Goal: Check status: Check status

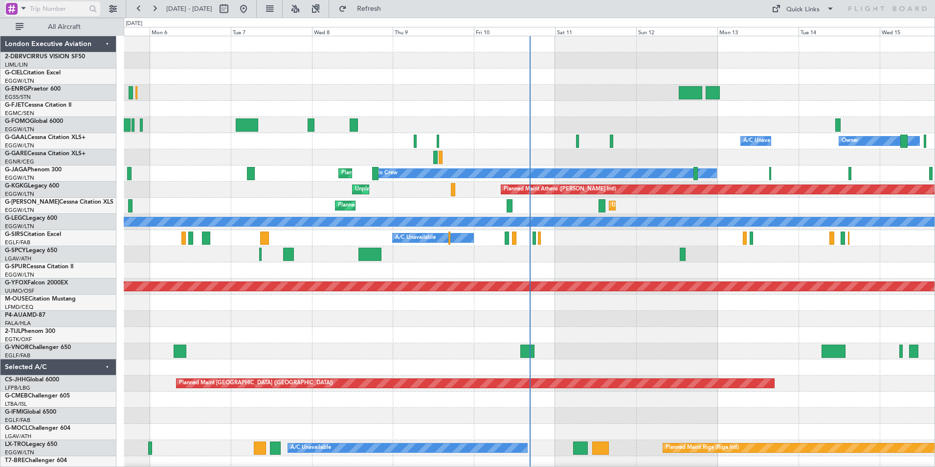
click at [24, 9] on span at bounding box center [24, 8] width 12 height 12
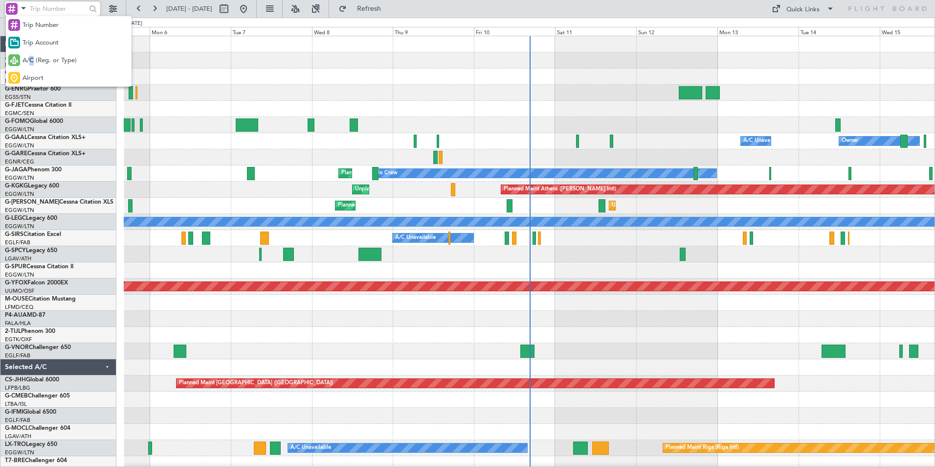
click at [32, 59] on span "A/C (Reg. or Type)" at bounding box center [50, 61] width 54 height 10
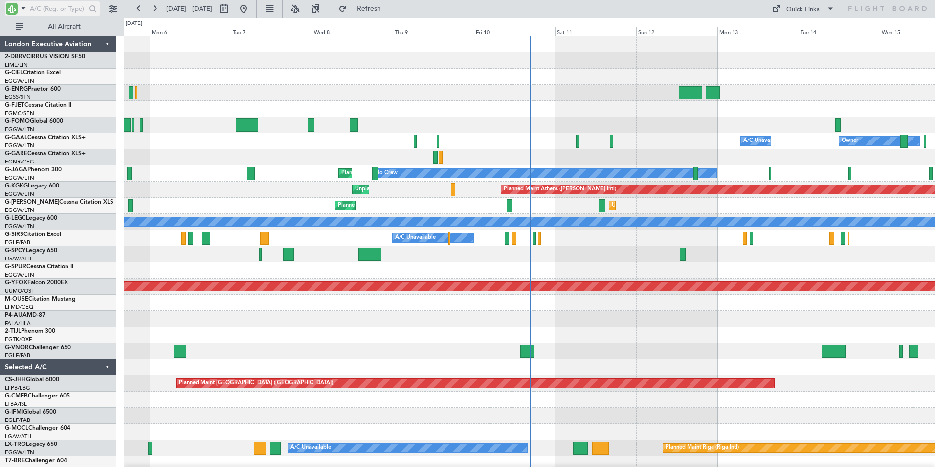
drag, startPoint x: 32, startPoint y: 56, endPoint x: 34, endPoint y: 8, distance: 48.5
click at [34, 8] on input "text" at bounding box center [58, 8] width 56 height 15
click at [48, 10] on input "text" at bounding box center [58, 8] width 56 height 15
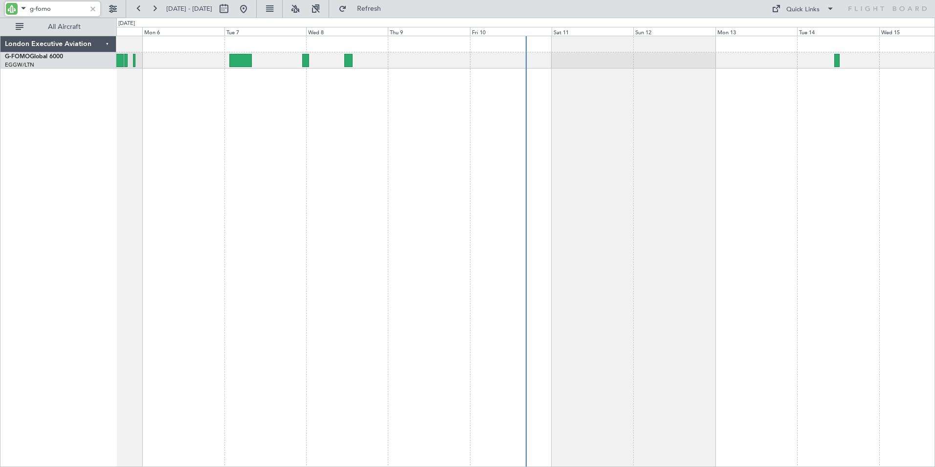
type input "g-fomo"
click at [138, 6] on button at bounding box center [139, 9] width 16 height 16
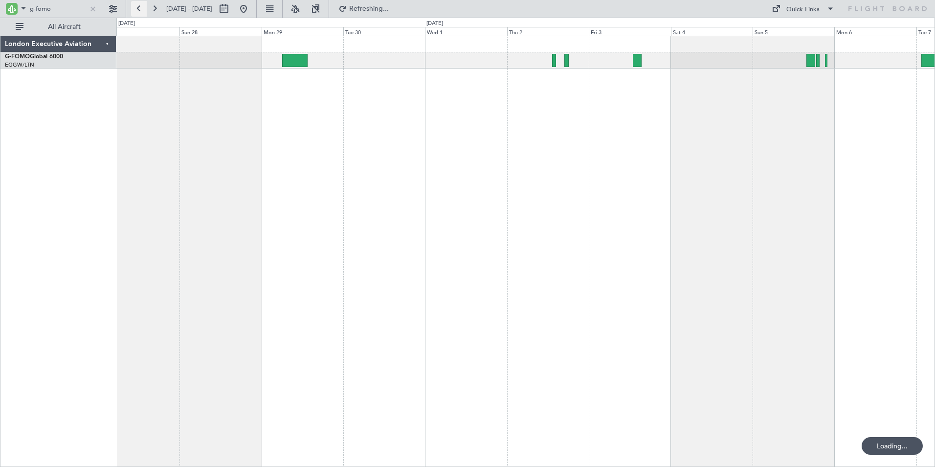
click at [139, 6] on button at bounding box center [139, 9] width 16 height 16
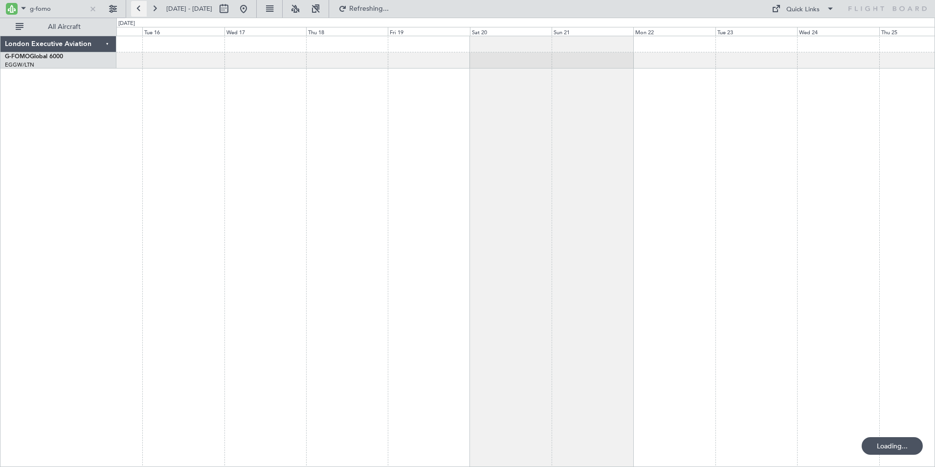
click at [140, 6] on button at bounding box center [139, 9] width 16 height 16
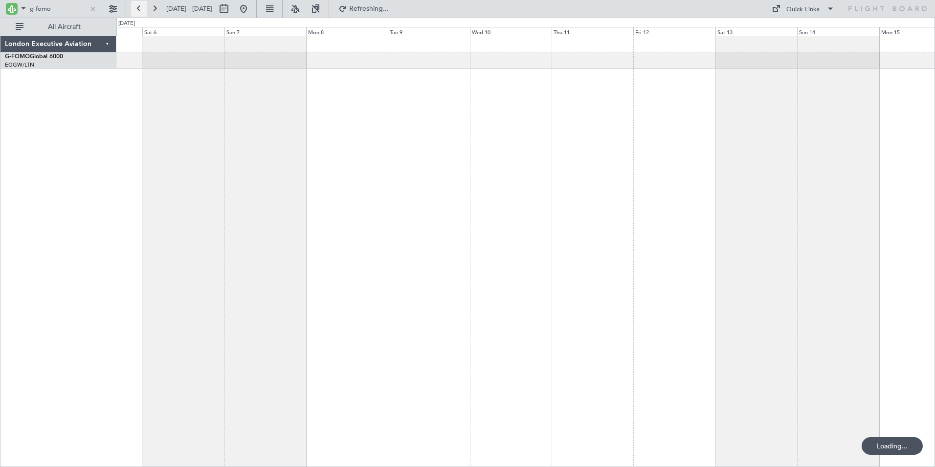
click at [142, 6] on button at bounding box center [139, 9] width 16 height 16
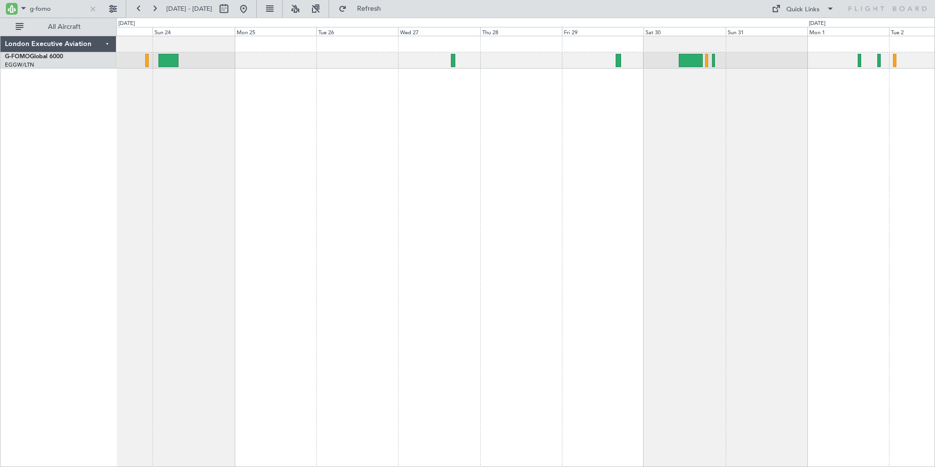
click at [661, 108] on div "Planned Maint [GEOGRAPHIC_DATA] ([GEOGRAPHIC_DATA])" at bounding box center [525, 251] width 819 height 431
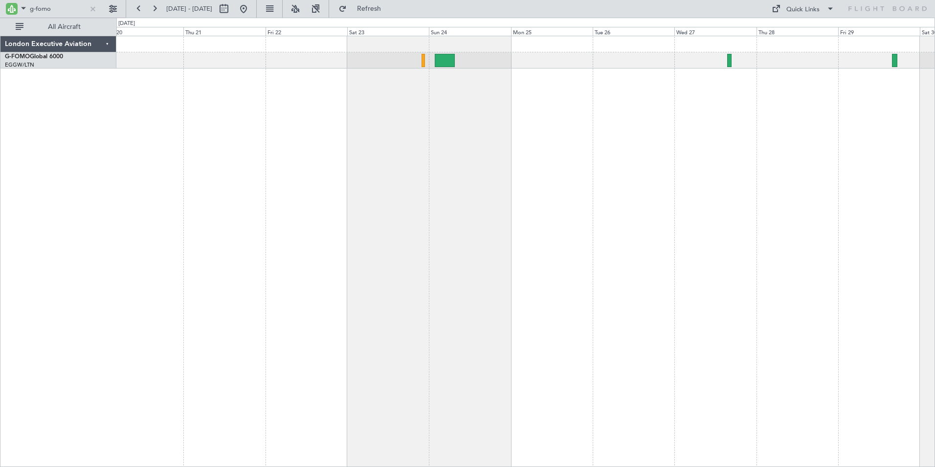
click at [649, 95] on div at bounding box center [525, 251] width 819 height 431
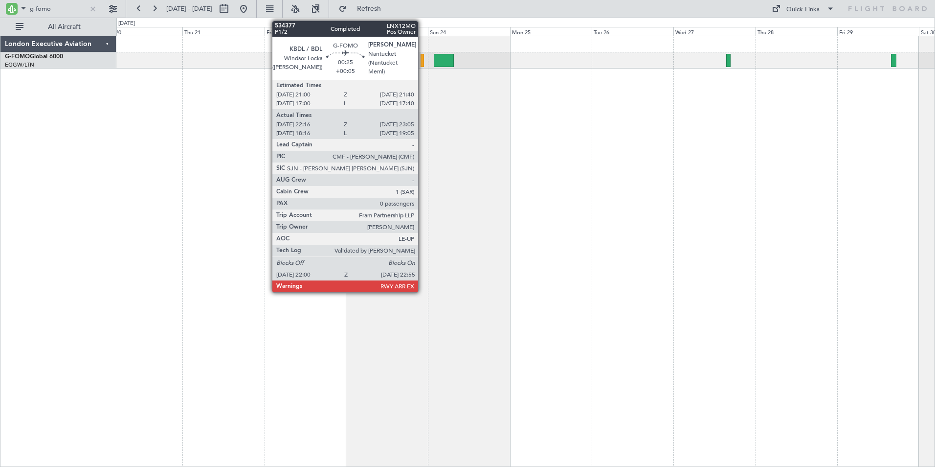
click at [422, 61] on div at bounding box center [422, 60] width 3 height 13
click at [422, 60] on div at bounding box center [422, 60] width 3 height 13
click at [422, 61] on div at bounding box center [422, 60] width 3 height 13
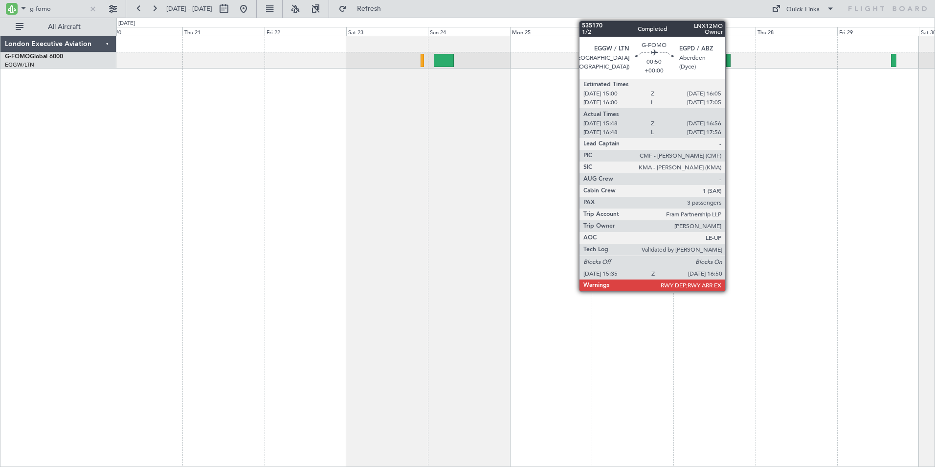
click at [730, 59] on div at bounding box center [729, 60] width 4 height 13
